Goal: Find specific page/section: Find specific page/section

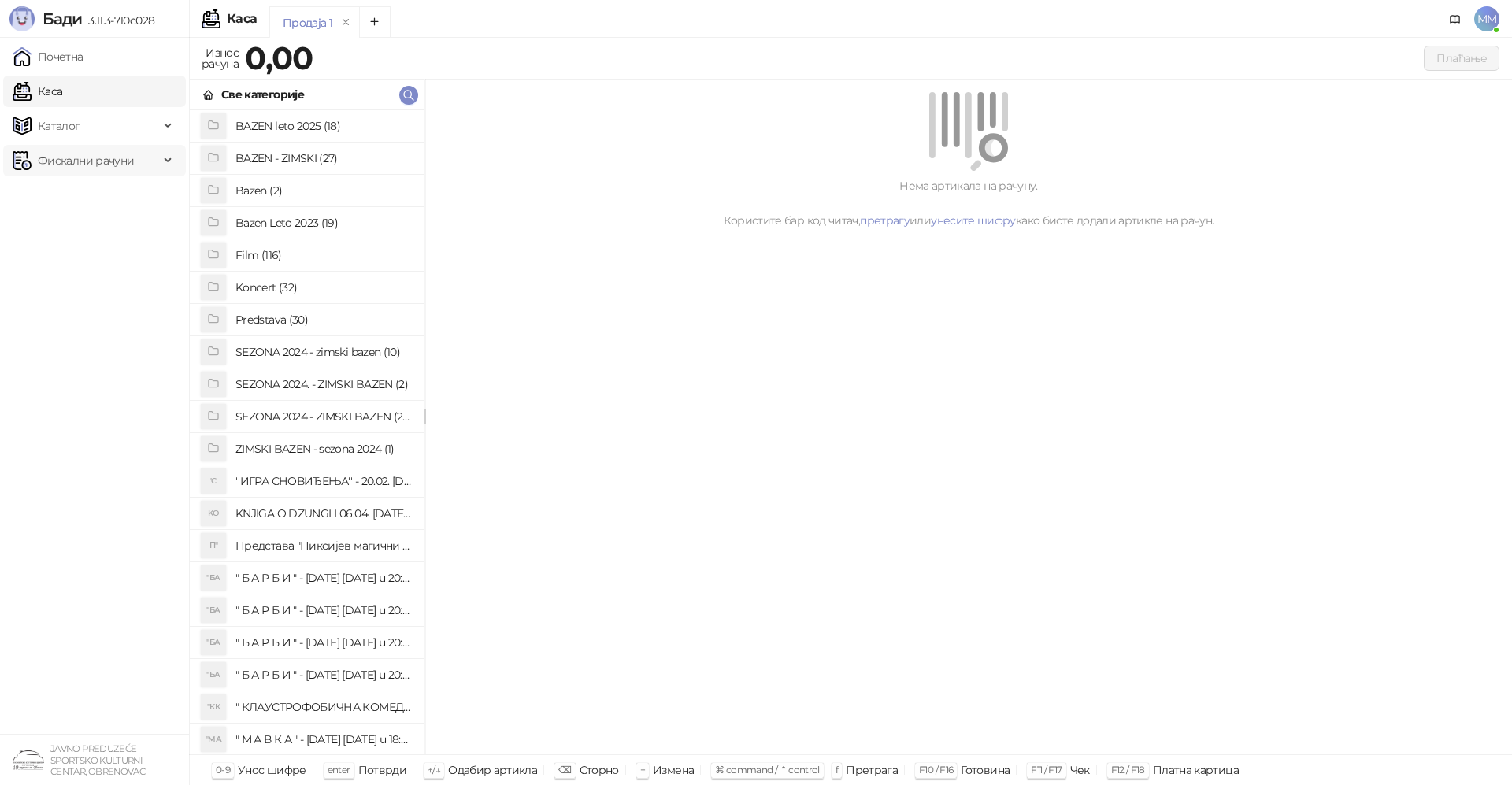
click at [69, 158] on span "Фискални рачуни" at bounding box center [85, 160] width 96 height 31
click at [76, 191] on link "Издати рачуни" at bounding box center [71, 195] width 105 height 31
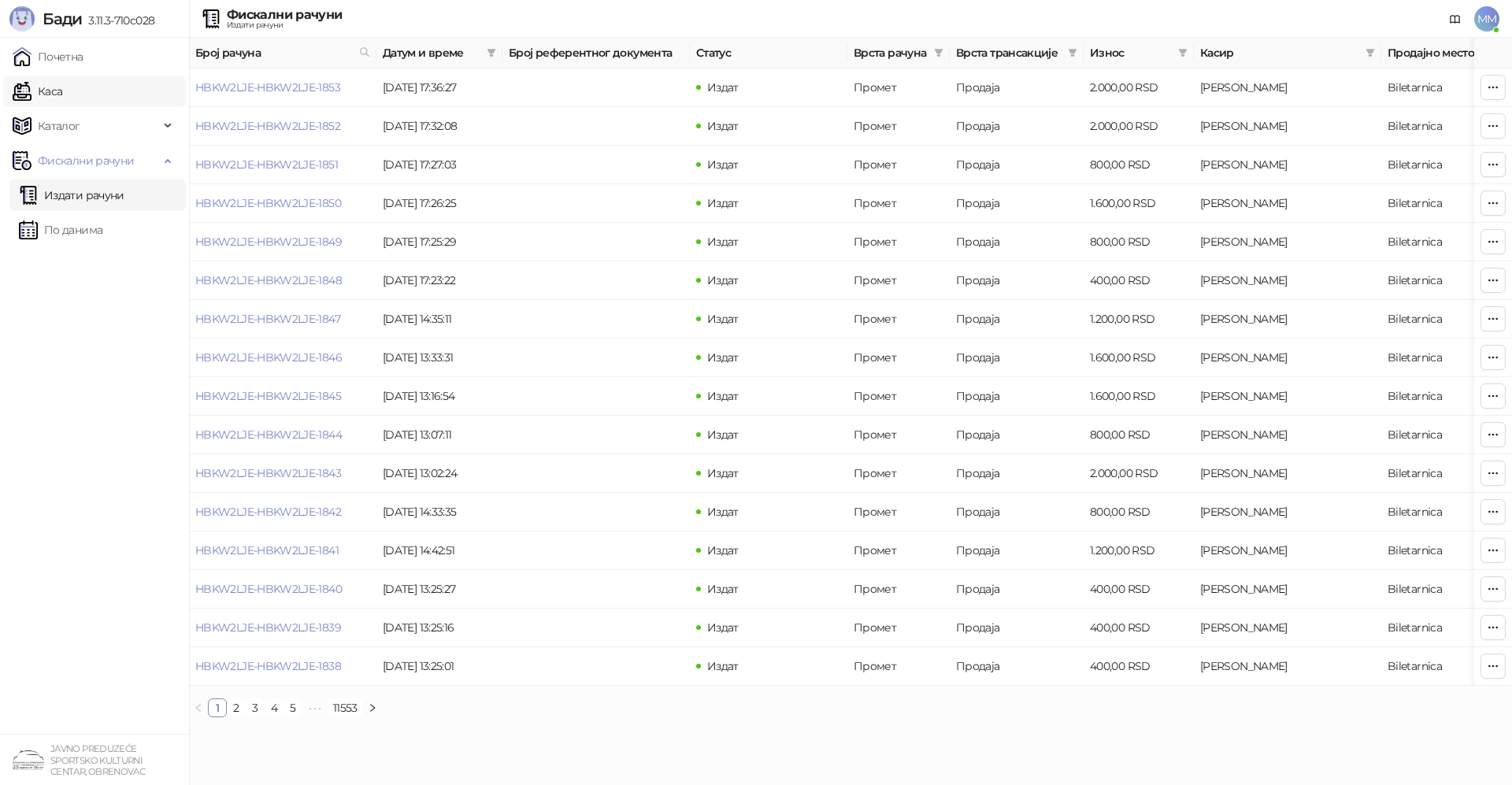
click at [51, 87] on link "Каса" at bounding box center [38, 91] width 50 height 31
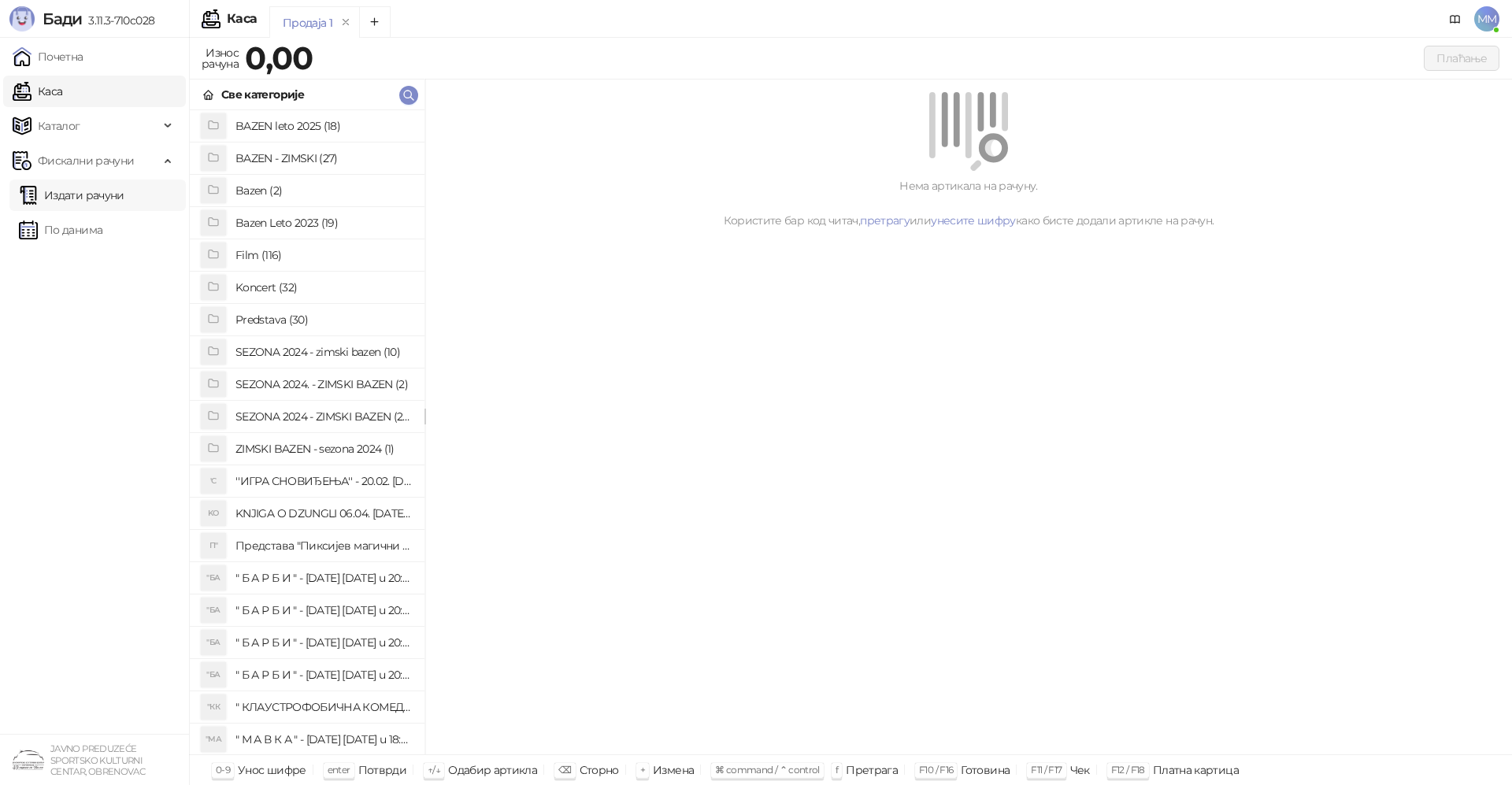
click at [96, 194] on link "Издати рачуни" at bounding box center [71, 195] width 105 height 31
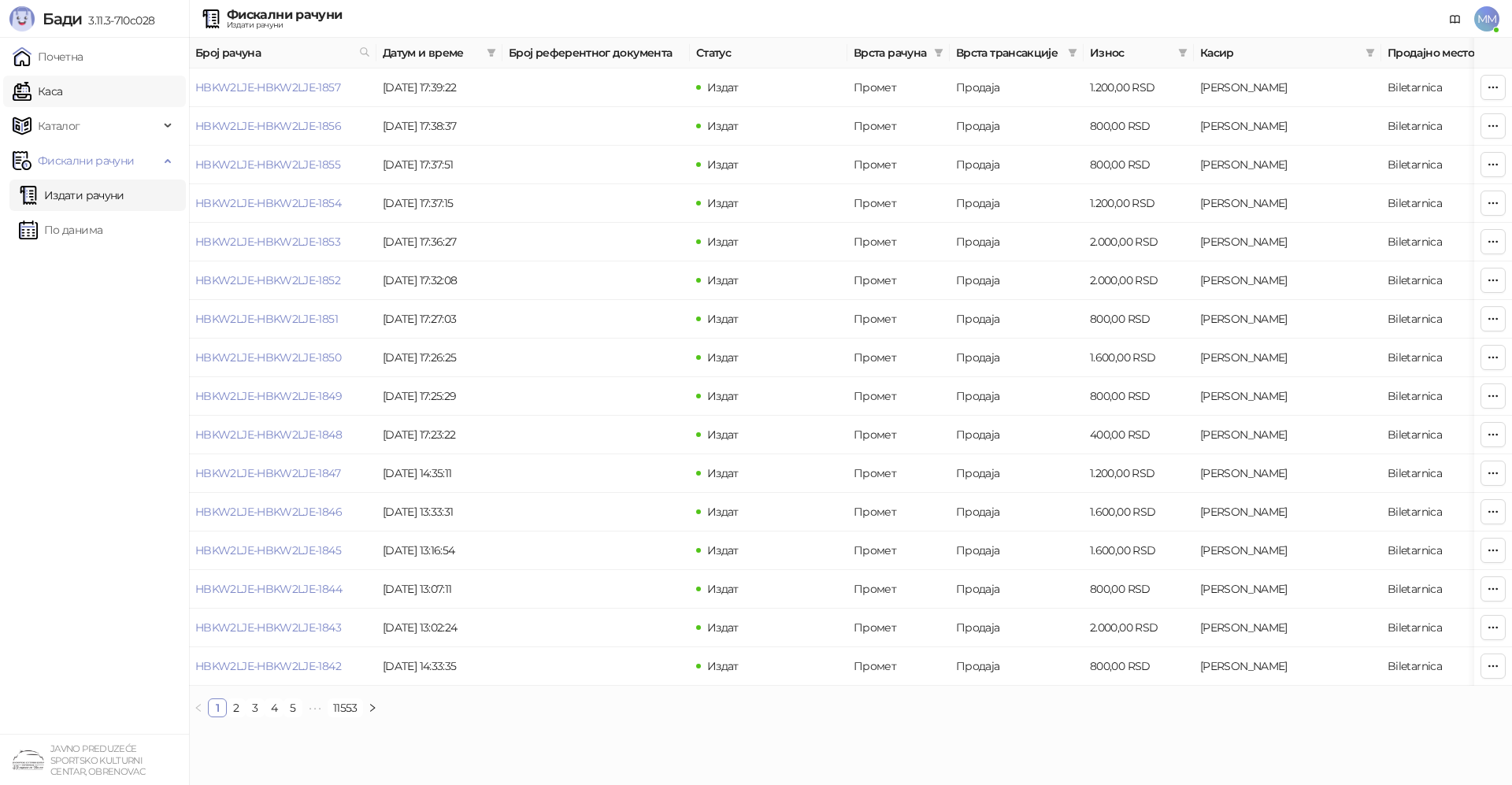
click at [62, 86] on link "Каса" at bounding box center [38, 91] width 50 height 31
